Goal: Information Seeking & Learning: Find specific fact

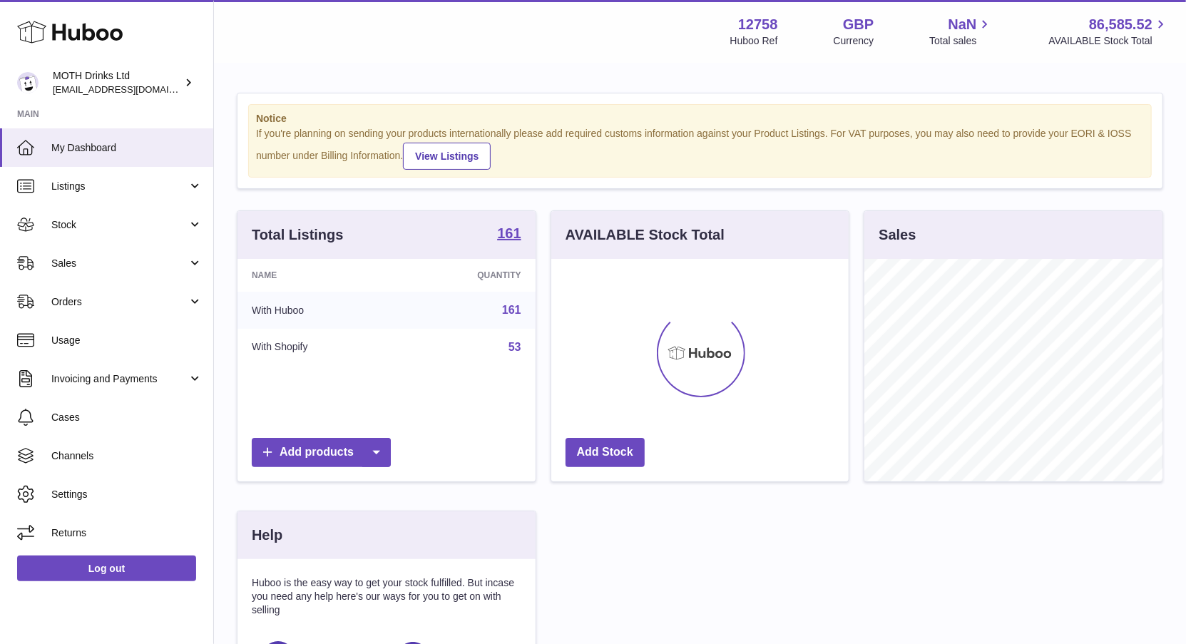
scroll to position [222, 298]
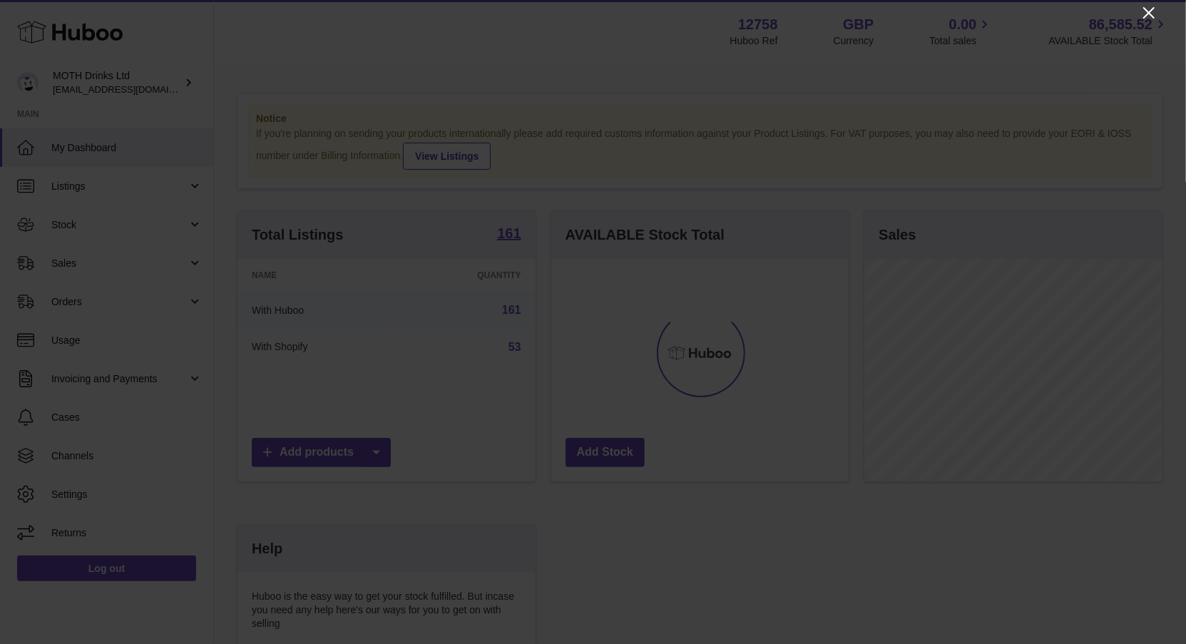
click at [1150, 11] on icon "Close" at bounding box center [1149, 12] width 11 height 11
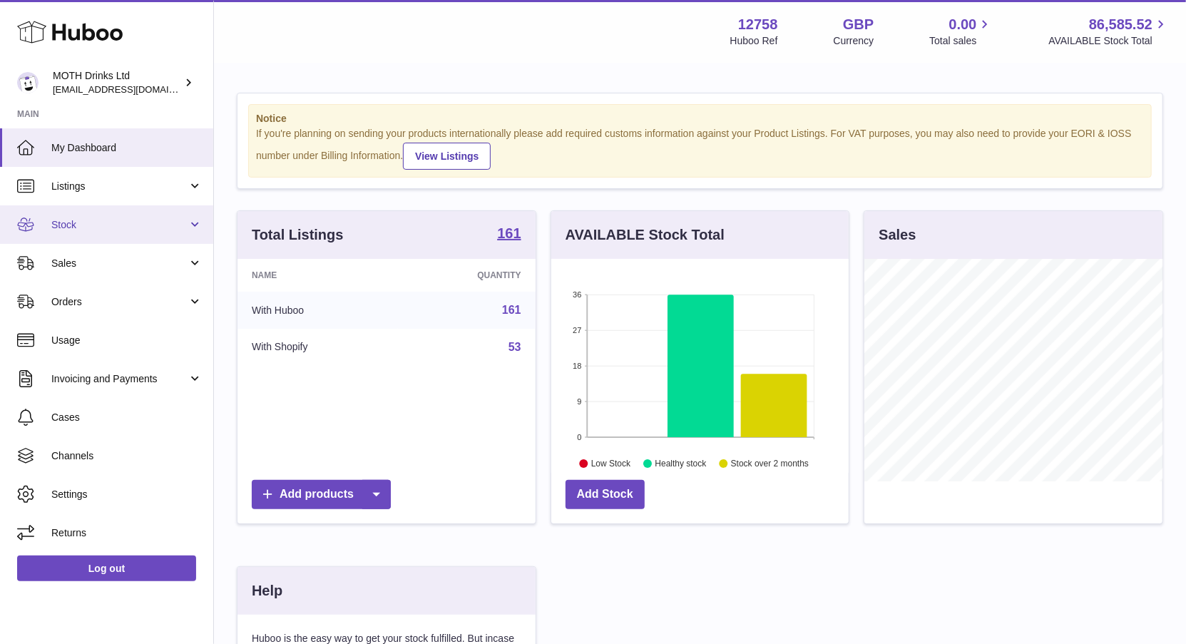
click at [73, 232] on link "Stock" at bounding box center [106, 224] width 213 height 39
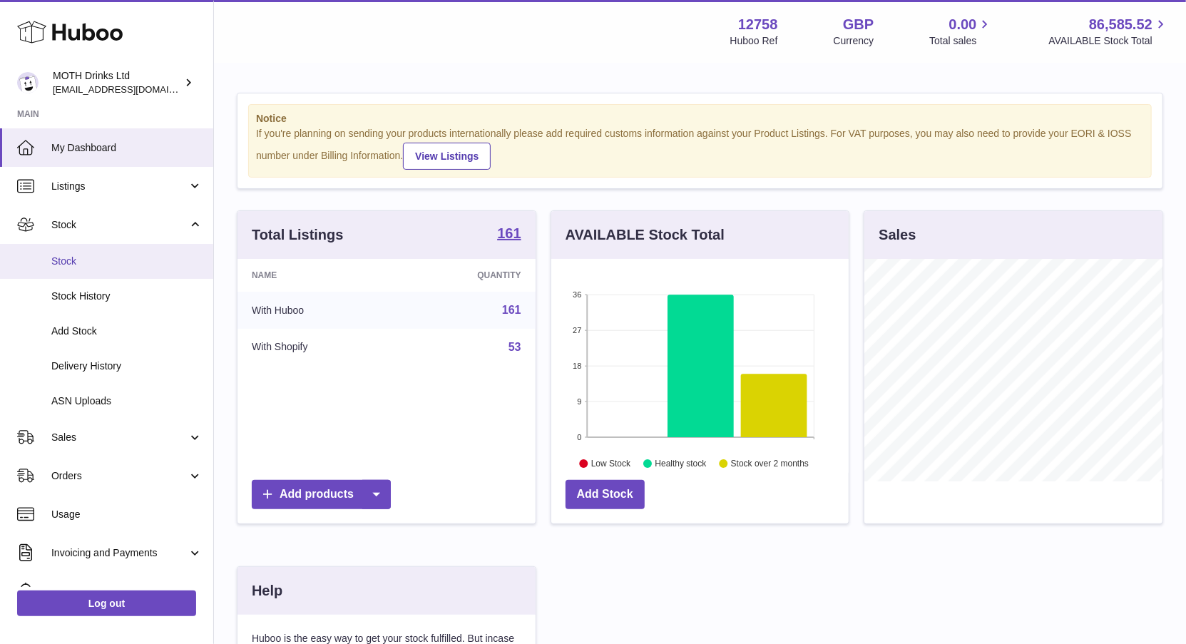
click at [61, 264] on span "Stock" at bounding box center [126, 262] width 151 height 14
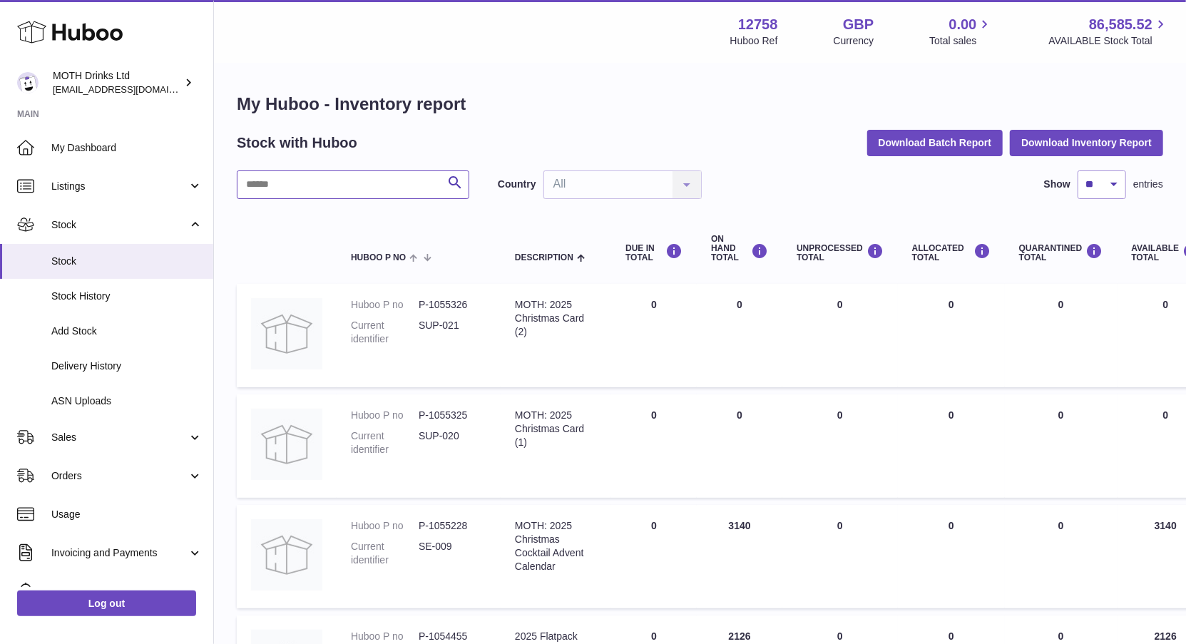
click at [329, 190] on input "text" at bounding box center [353, 184] width 233 height 29
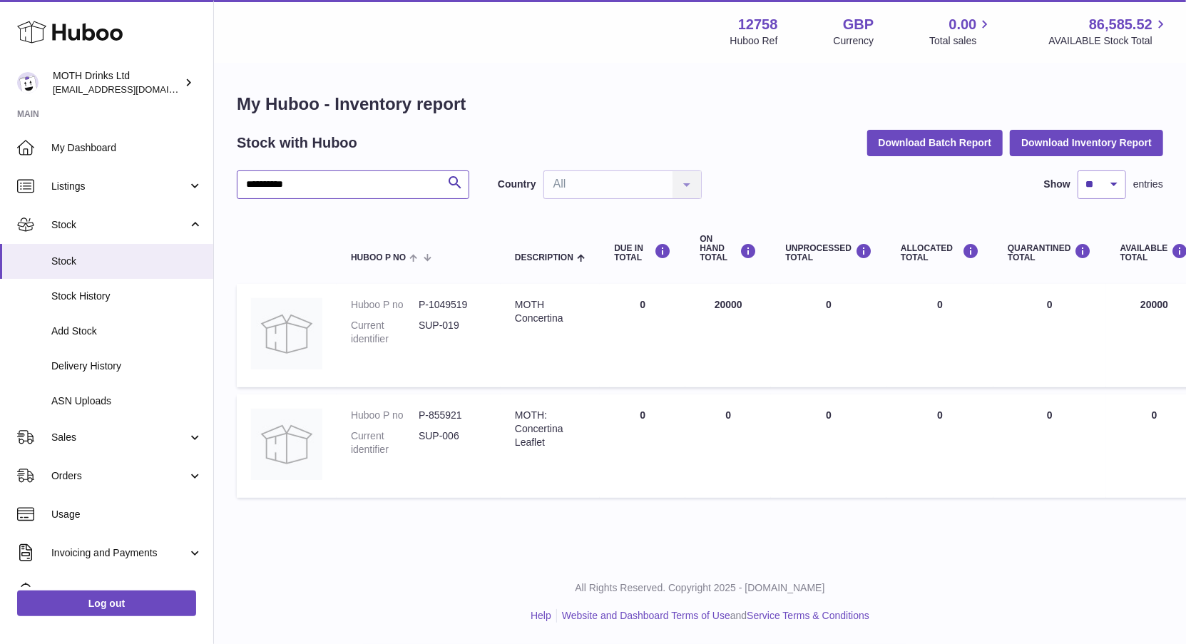
type input "**********"
drag, startPoint x: 473, startPoint y: 302, endPoint x: 414, endPoint y: 300, distance: 58.5
click at [414, 300] on dl "Huboo P no P-1049519 Current identifier SUP-019" at bounding box center [419, 325] width 136 height 55
copy dl "P-1049519"
